Goal: Transaction & Acquisition: Purchase product/service

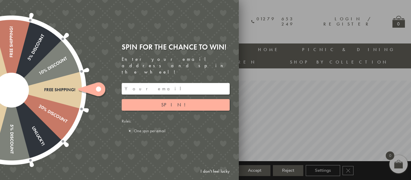
click at [324, 77] on div at bounding box center [205, 90] width 411 height 180
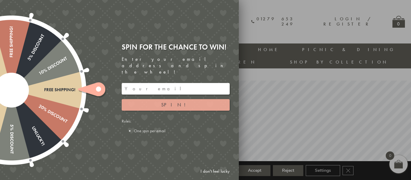
click at [171, 102] on span "Spin!" at bounding box center [175, 105] width 29 height 6
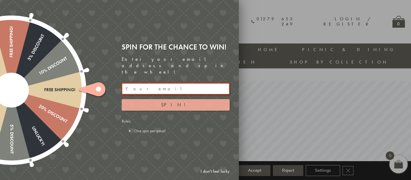
click at [171, 102] on span "Spin!" at bounding box center [175, 105] width 29 height 6
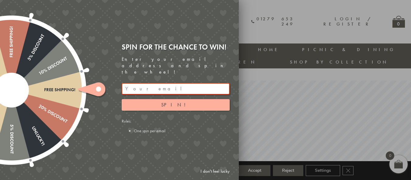
click at [140, 83] on input "email" at bounding box center [176, 89] width 108 height 12
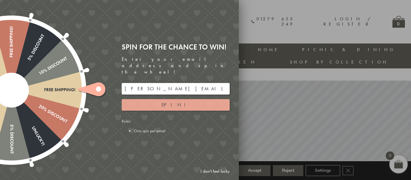
click at [187, 99] on button "Spin!" at bounding box center [176, 105] width 108 height 12
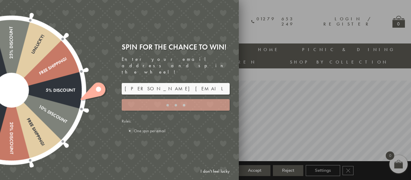
type input "GHM9BH6T"
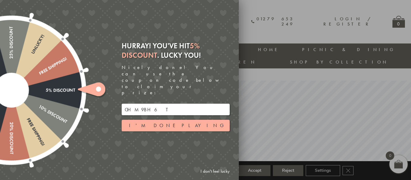
click at [359, 97] on div at bounding box center [205, 90] width 411 height 180
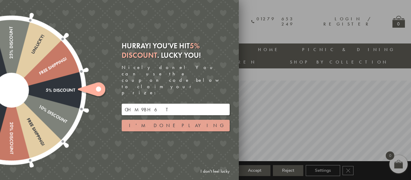
click at [178, 120] on button "I'm done playing" at bounding box center [176, 126] width 108 height 12
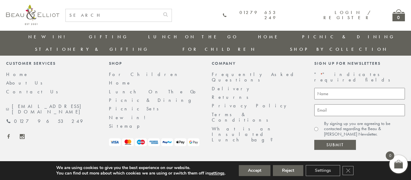
scroll to position [1158, 0]
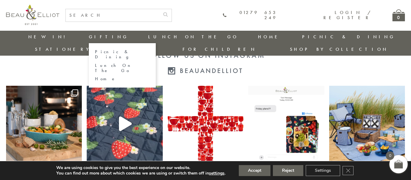
click at [95, 50] on link "Picnic & Dining" at bounding box center [122, 54] width 55 height 11
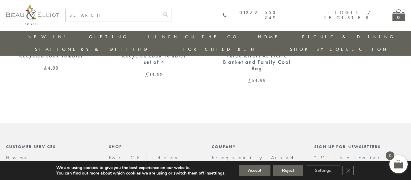
scroll to position [770, 0]
